Goal: Information Seeking & Learning: Learn about a topic

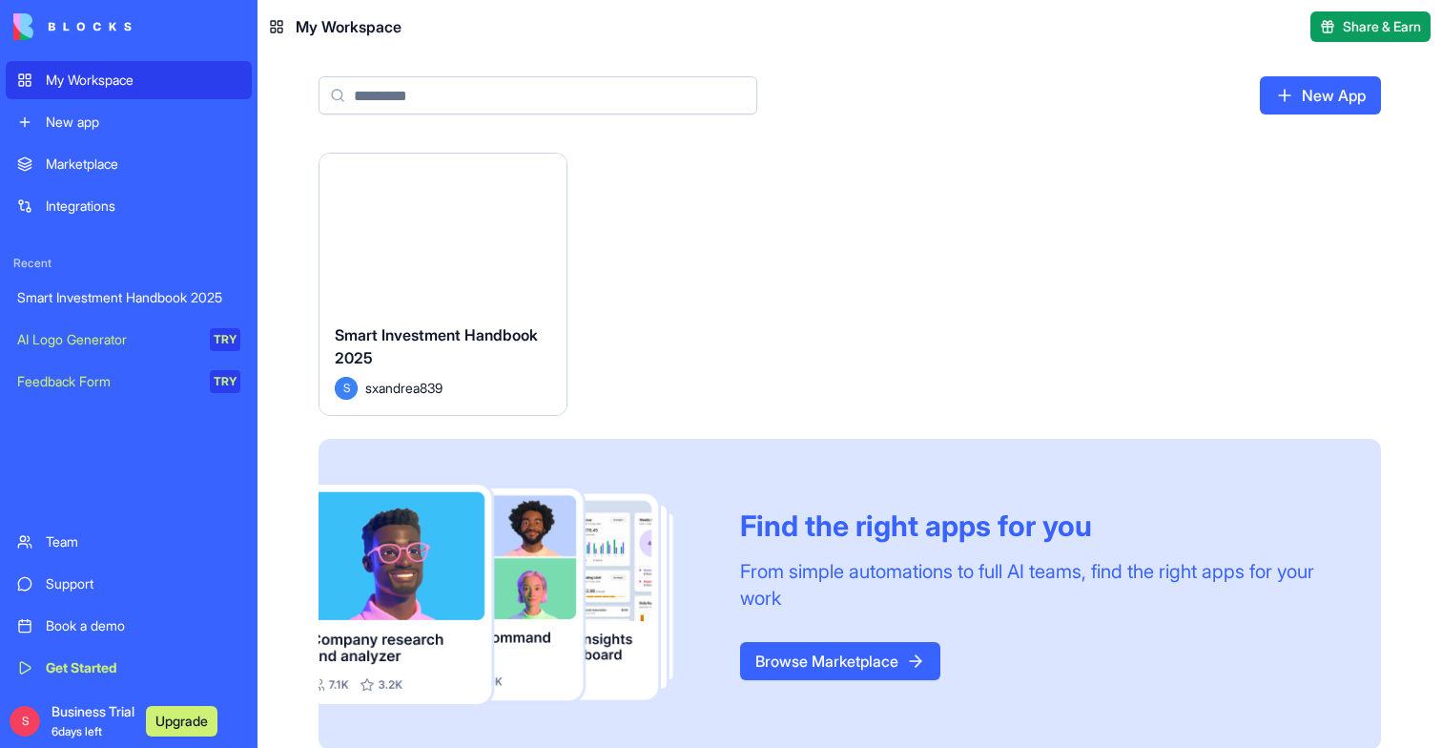
click at [486, 249] on div "Launch" at bounding box center [442, 231] width 247 height 154
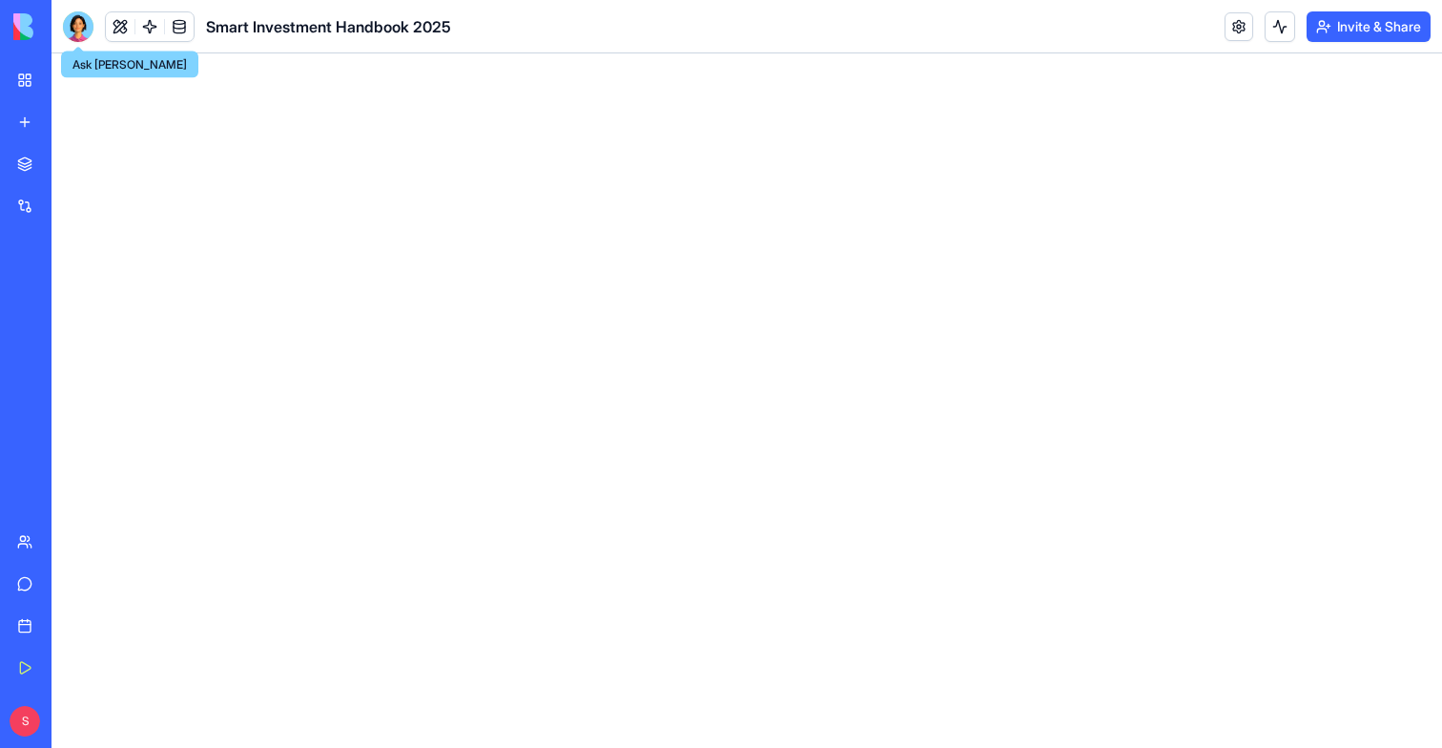
click at [72, 30] on div at bounding box center [78, 26] width 31 height 31
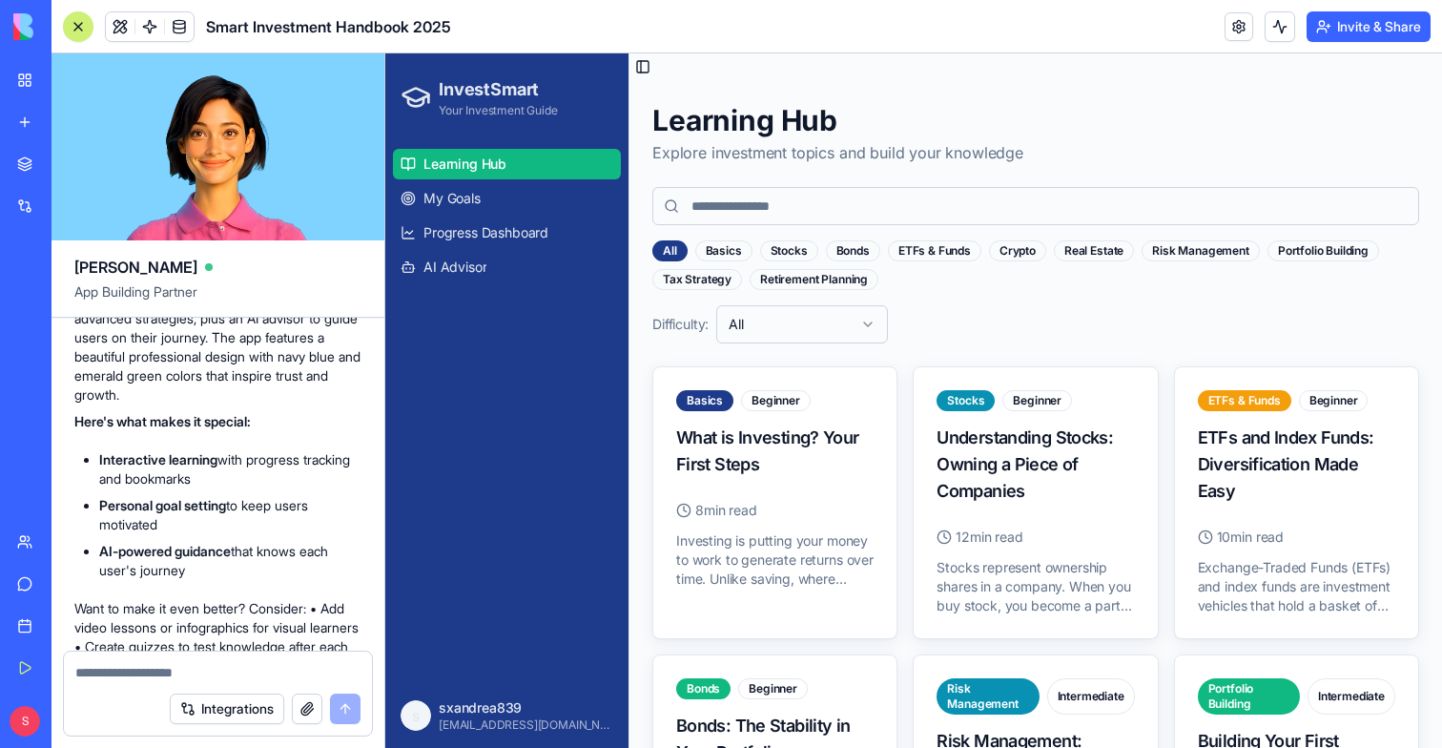
scroll to position [1254, 0]
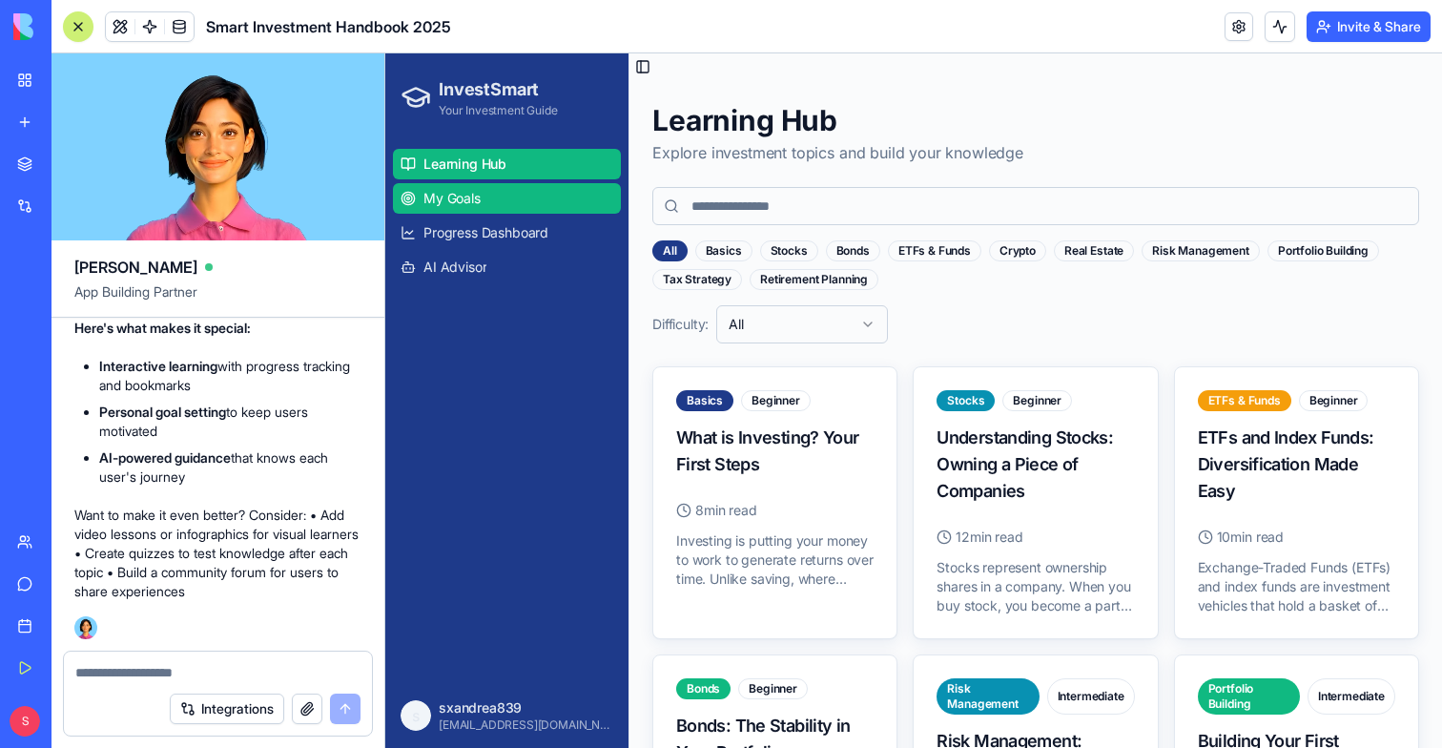
click at [468, 205] on span "My Goals" at bounding box center [451, 198] width 57 height 19
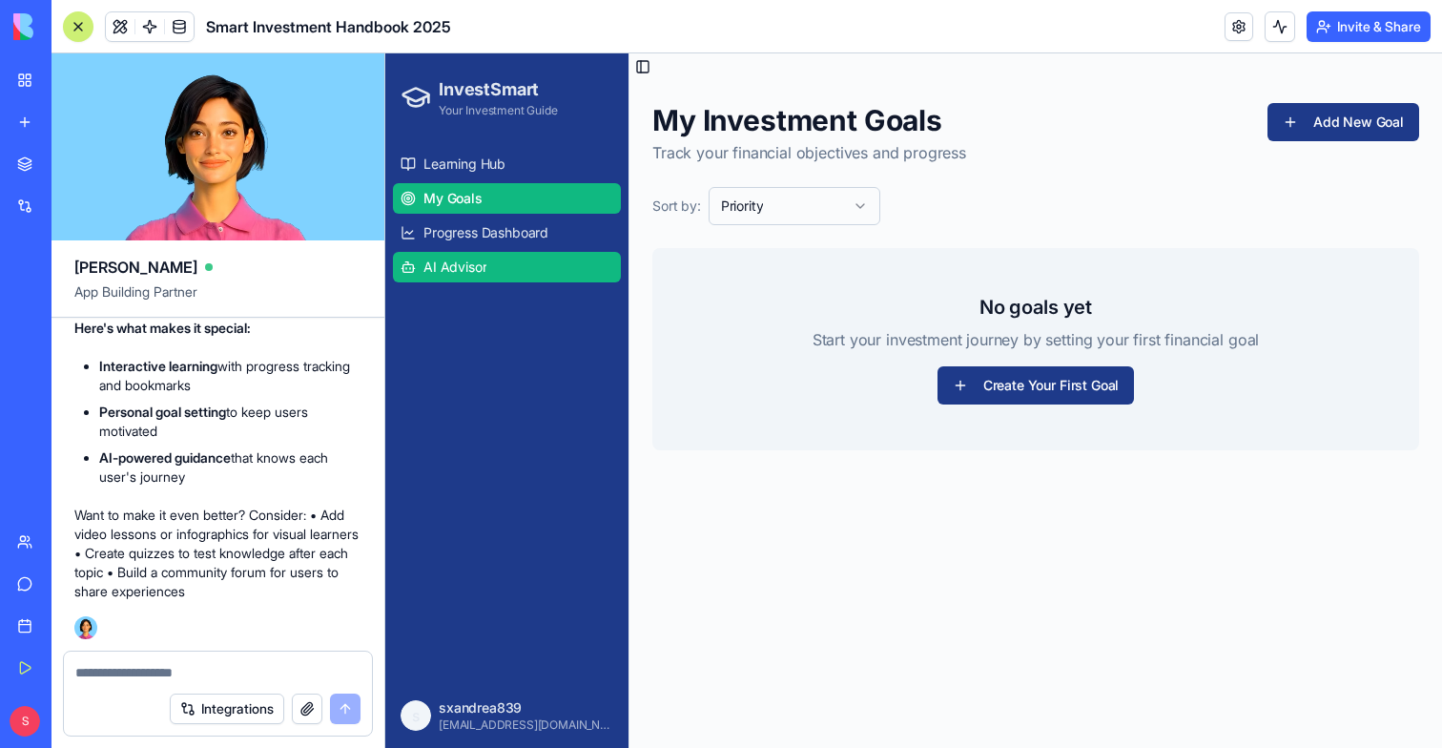
click at [460, 262] on span "AI Advisor" at bounding box center [454, 266] width 63 height 19
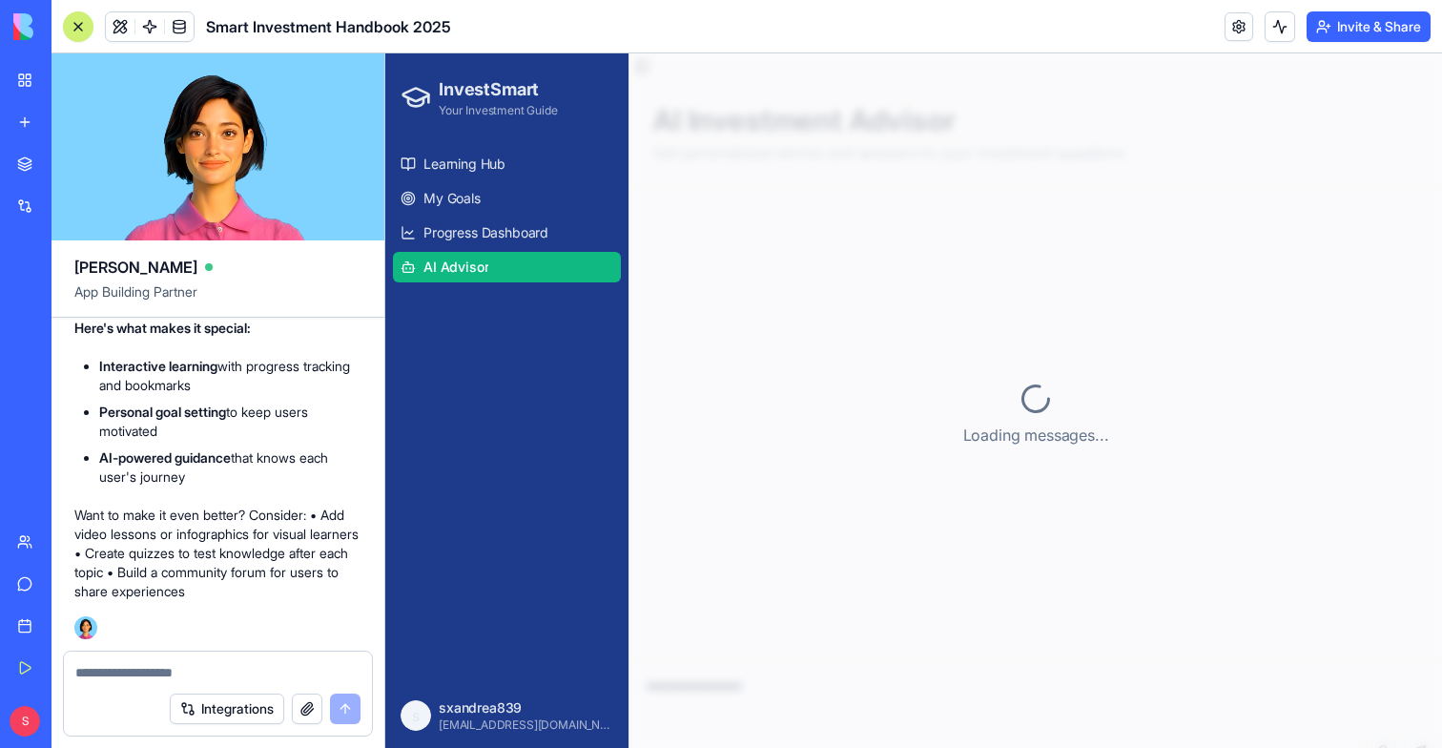
click at [460, 250] on ul "Learning Hub My Goals Progress Dashboard AI Advisor" at bounding box center [507, 215] width 228 height 133
click at [460, 235] on span "Progress Dashboard" at bounding box center [485, 232] width 125 height 19
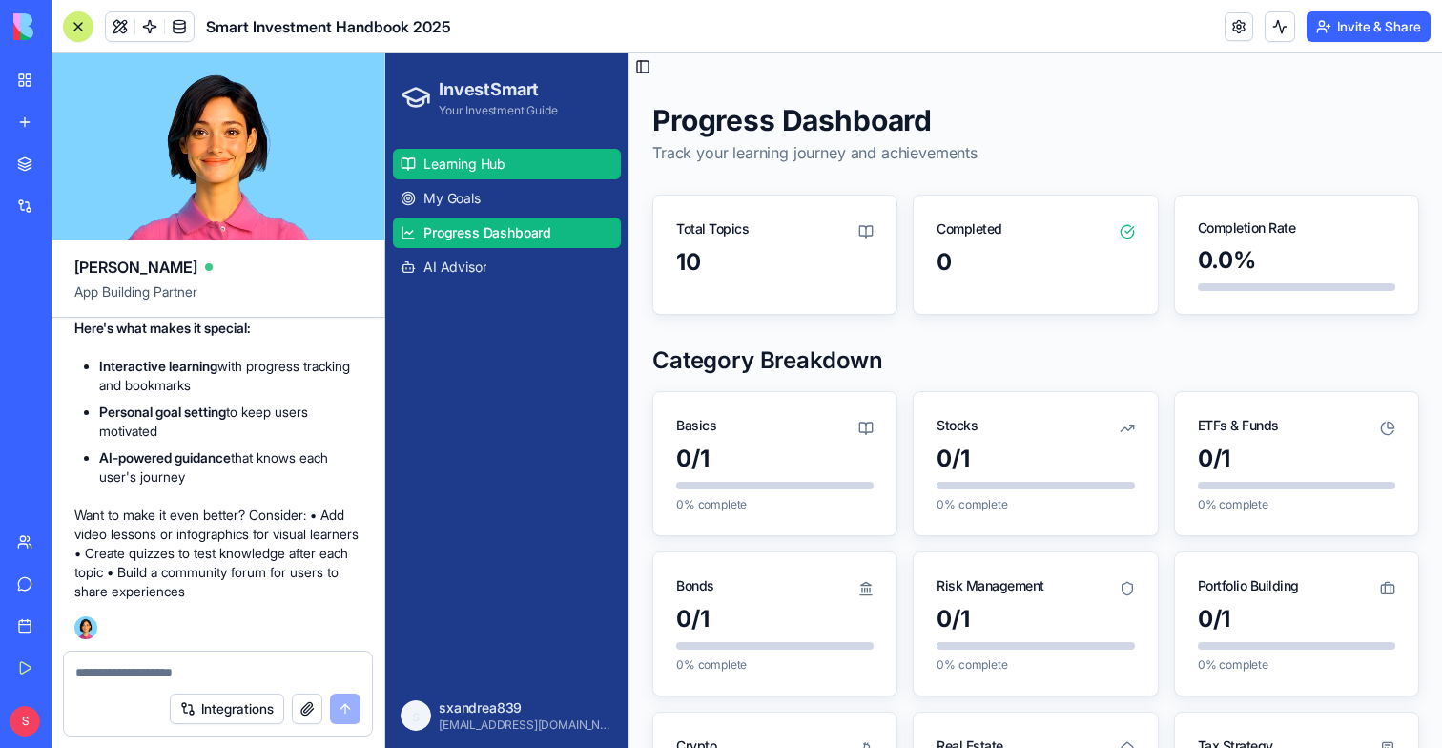
click at [474, 162] on span "Learning Hub" at bounding box center [464, 163] width 82 height 19
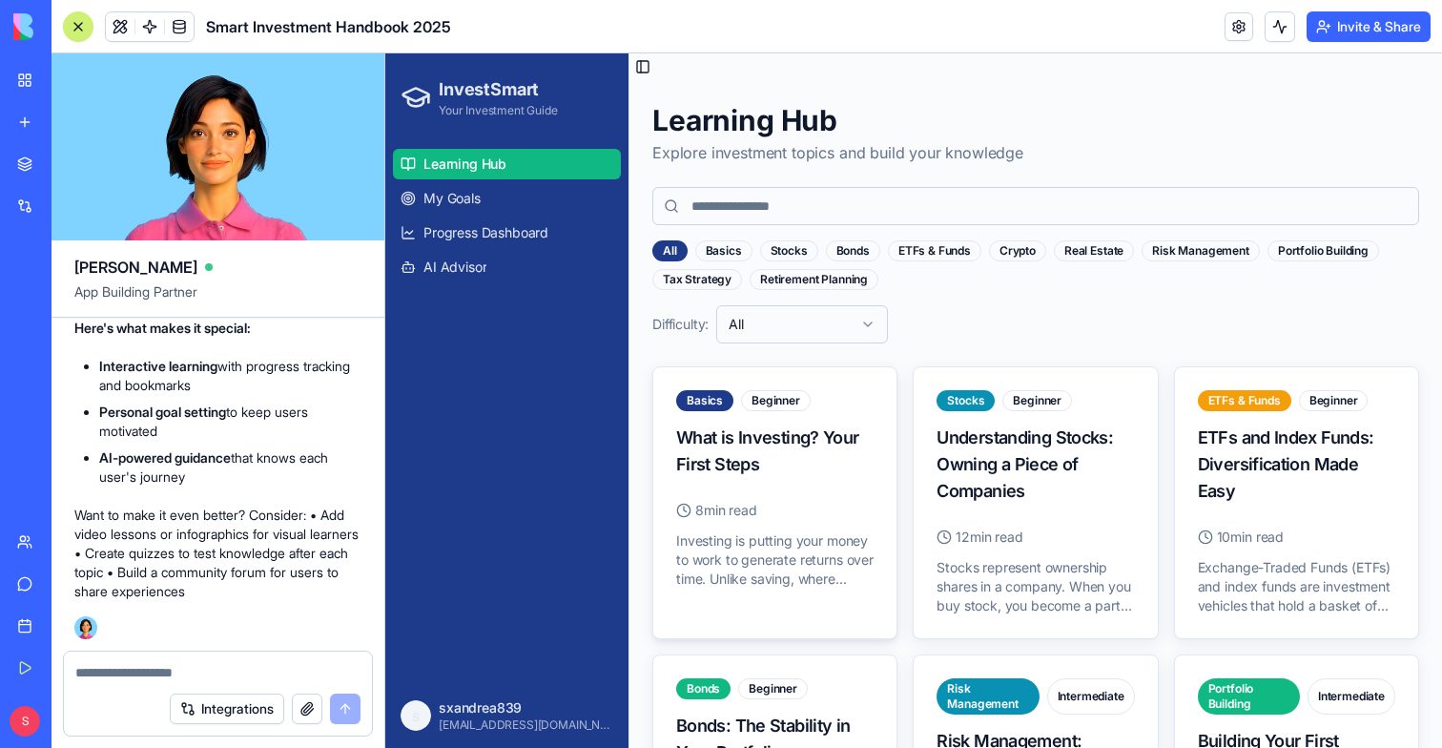
click at [738, 468] on div "What is Investing? Your First Steps" at bounding box center [774, 450] width 197 height 53
click at [937, 506] on div "Stocks Beginner Understanding Stocks: Owning a Piece of Companies" at bounding box center [1034, 447] width 243 height 160
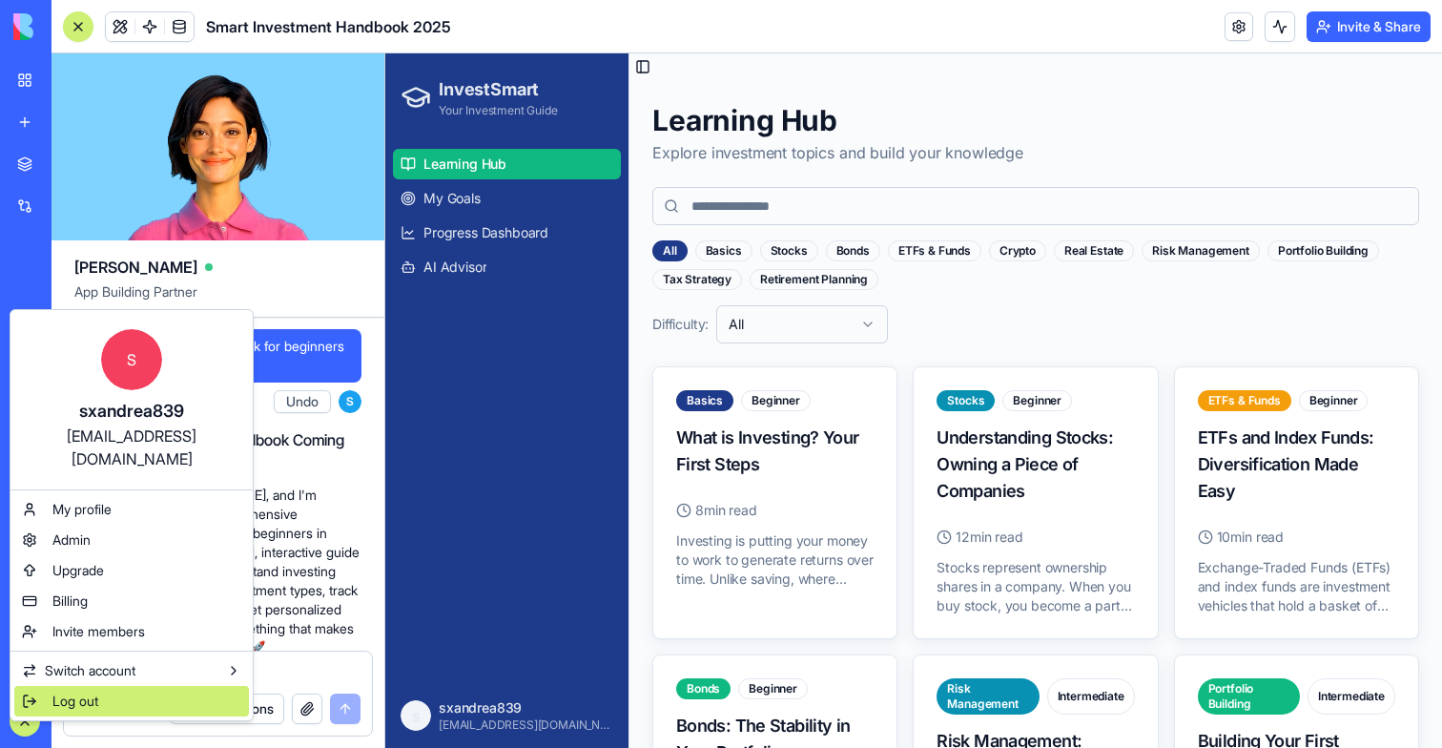
click at [78, 691] on span "Log out" at bounding box center [75, 700] width 46 height 19
